Goal: Obtain resource: Download file/media

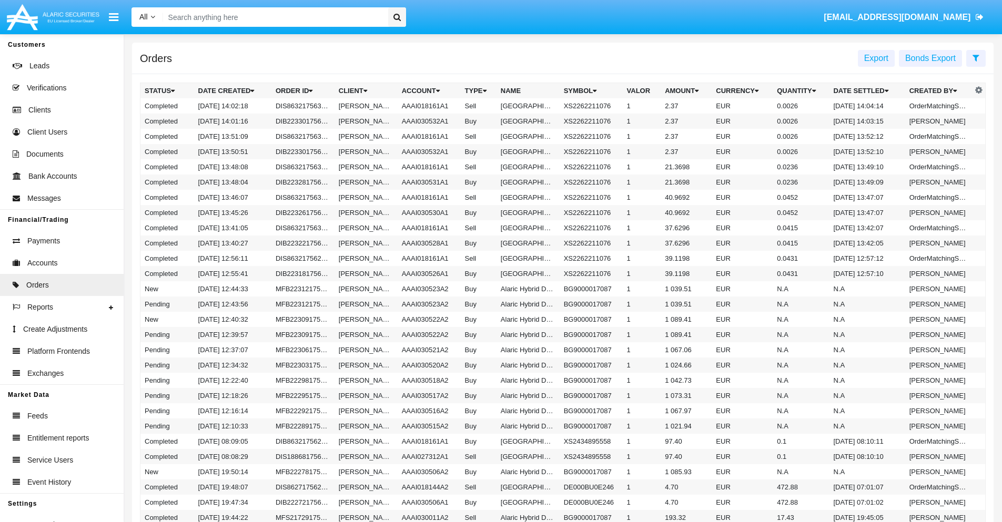
click at [877, 58] on span "Export" at bounding box center [876, 58] width 24 height 9
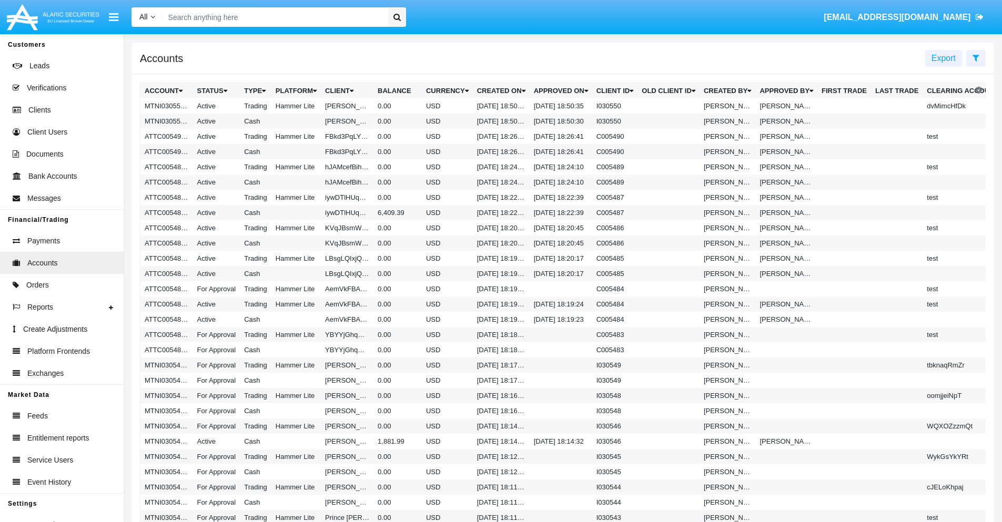
click at [944, 58] on span "Export" at bounding box center [944, 58] width 24 height 9
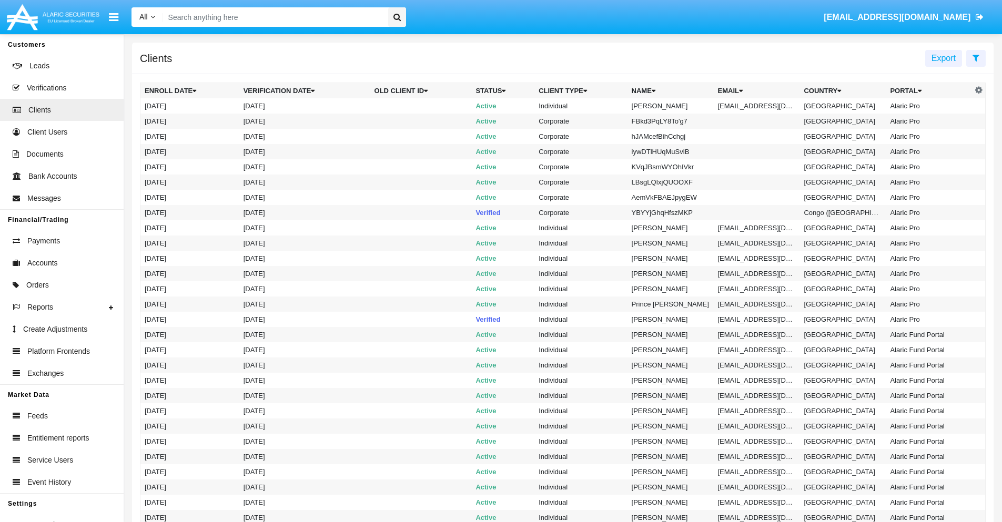
click at [944, 58] on span "Export" at bounding box center [944, 58] width 24 height 9
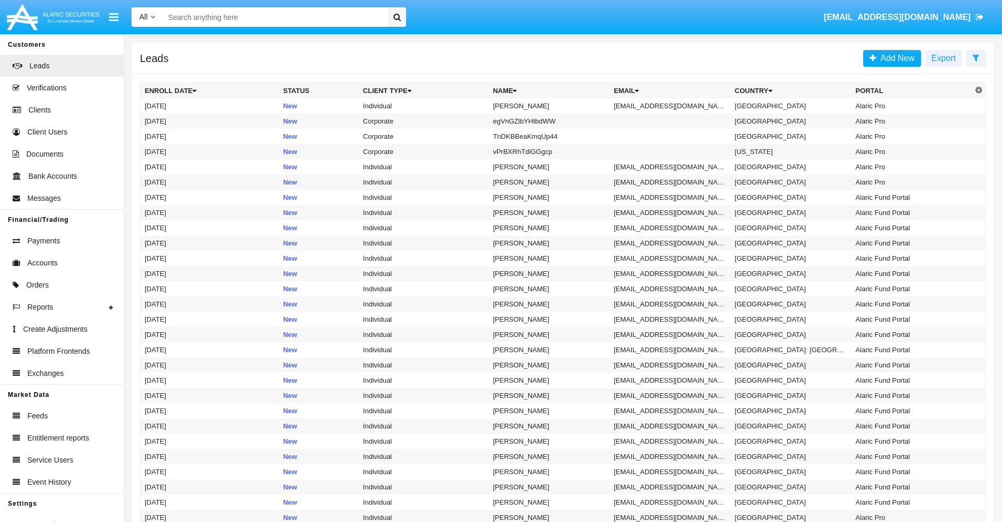
click at [944, 58] on span "Export" at bounding box center [944, 58] width 24 height 9
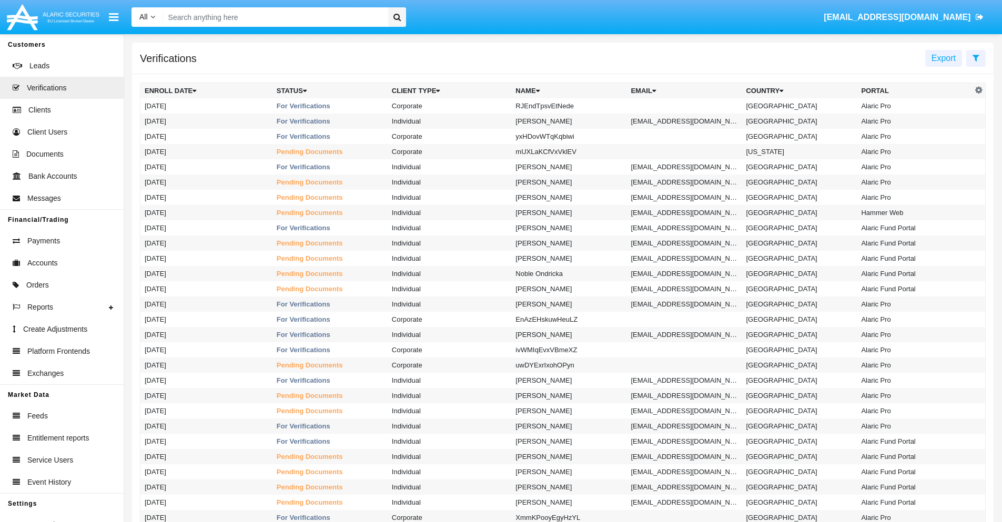
click at [944, 58] on span "Export" at bounding box center [944, 58] width 24 height 9
